Goal: Navigation & Orientation: Find specific page/section

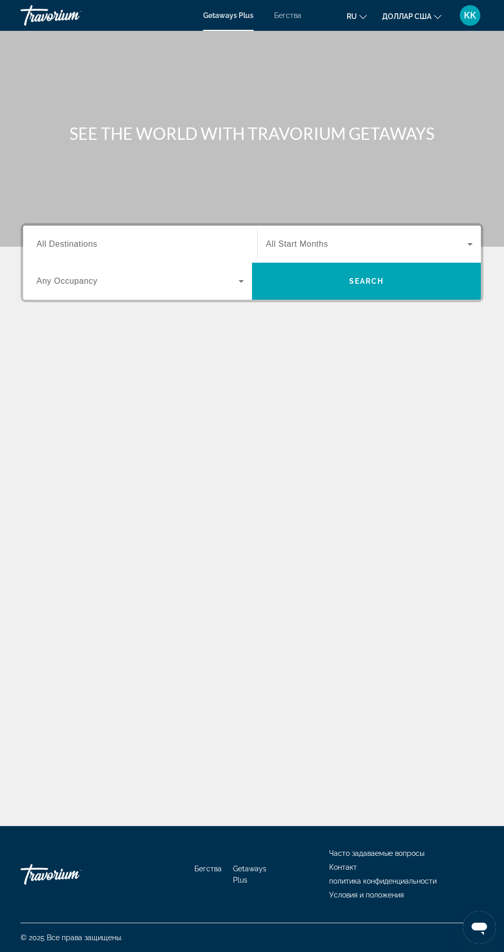
click at [485, 12] on div "Getaways Plus Бегства ru English Español Français Italiano Português русский до…" at bounding box center [252, 15] width 504 height 27
